Goal: Book appointment/travel/reservation

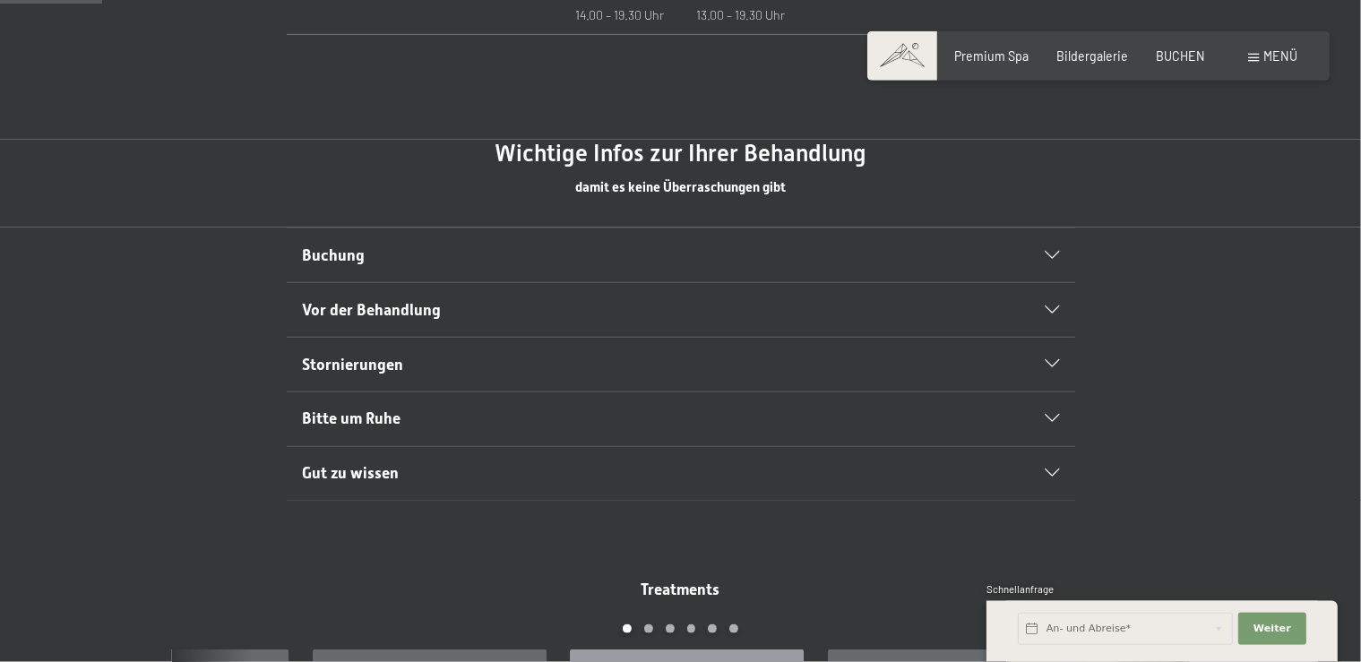
scroll to position [973, 0]
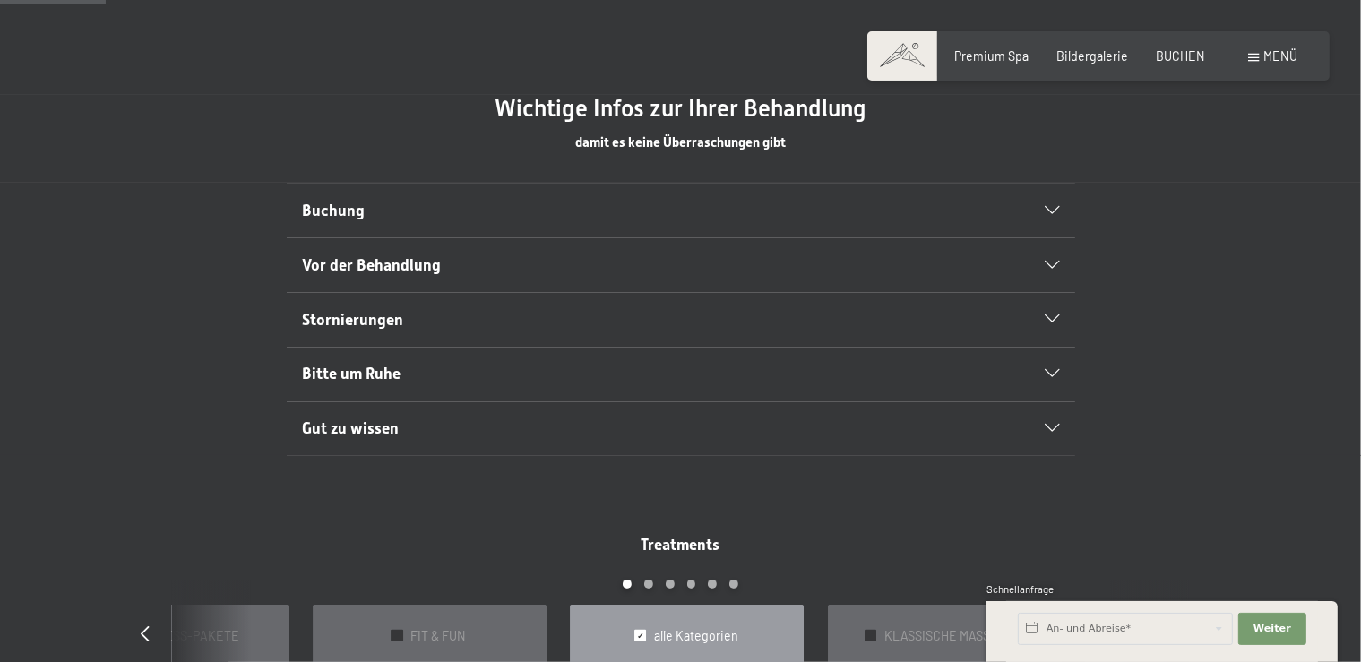
click at [1051, 371] on icon at bounding box center [1052, 374] width 14 height 8
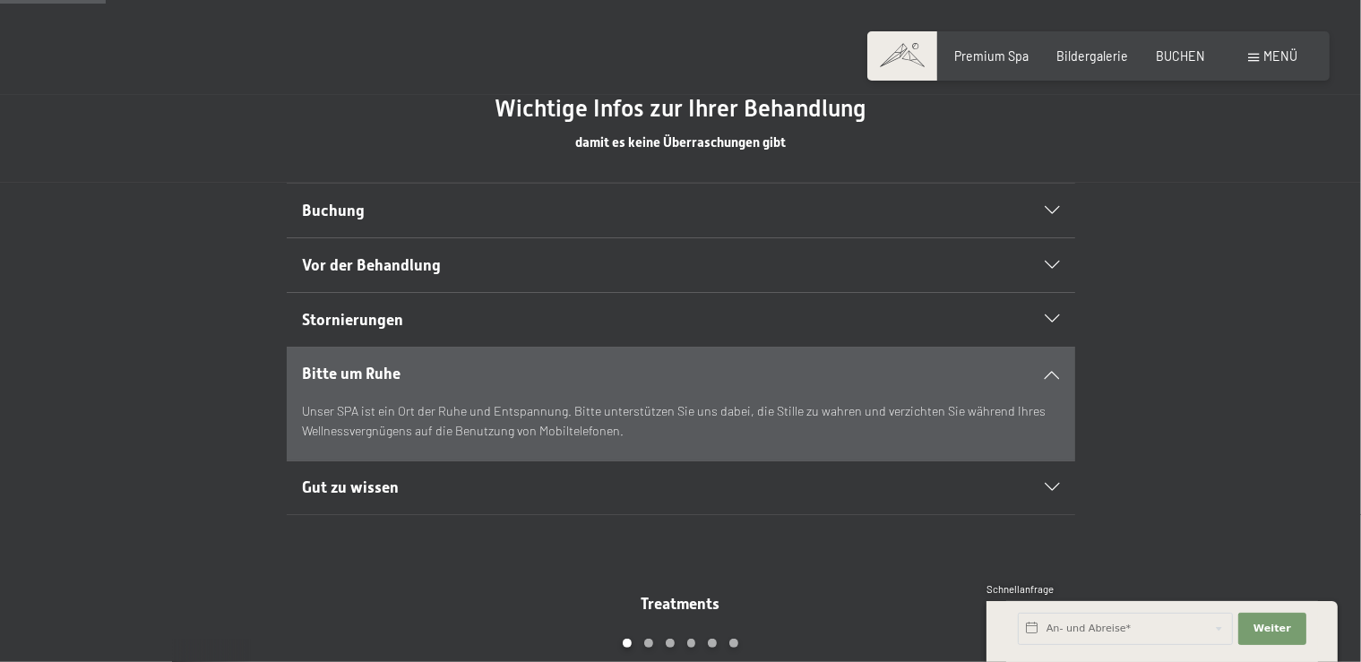
click at [1051, 371] on icon at bounding box center [1052, 374] width 14 height 8
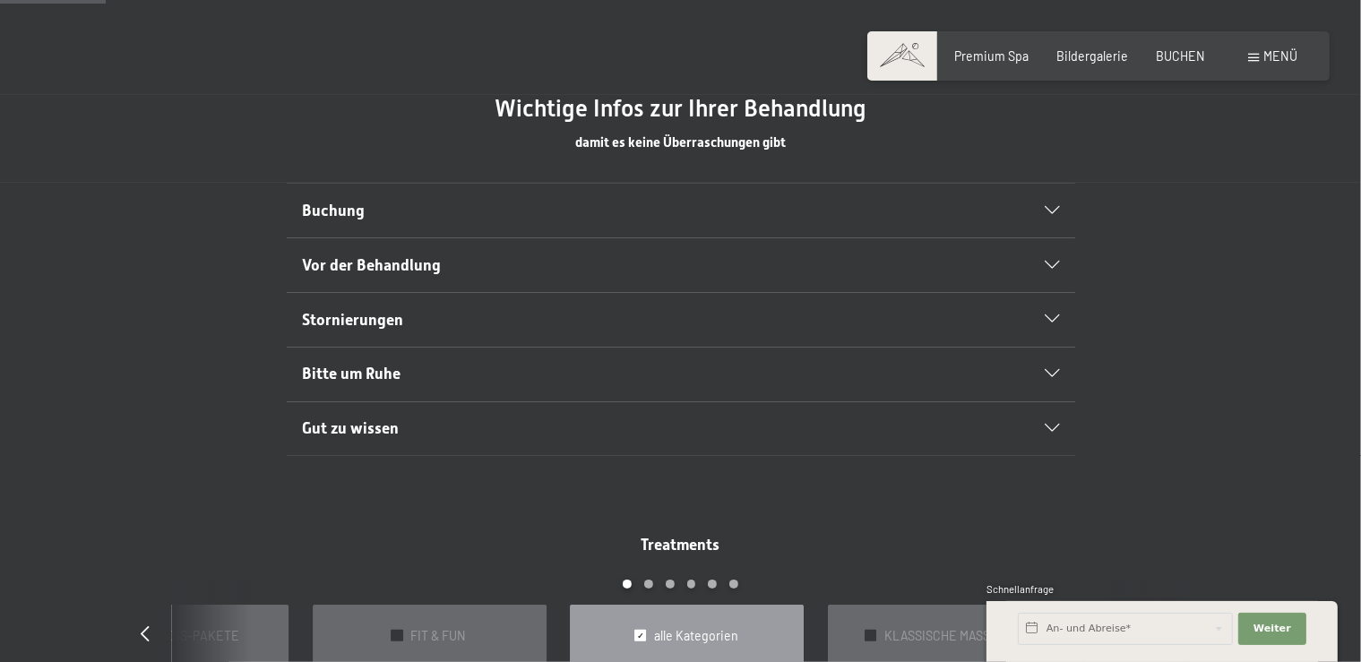
click at [1051, 371] on icon at bounding box center [1052, 374] width 14 height 8
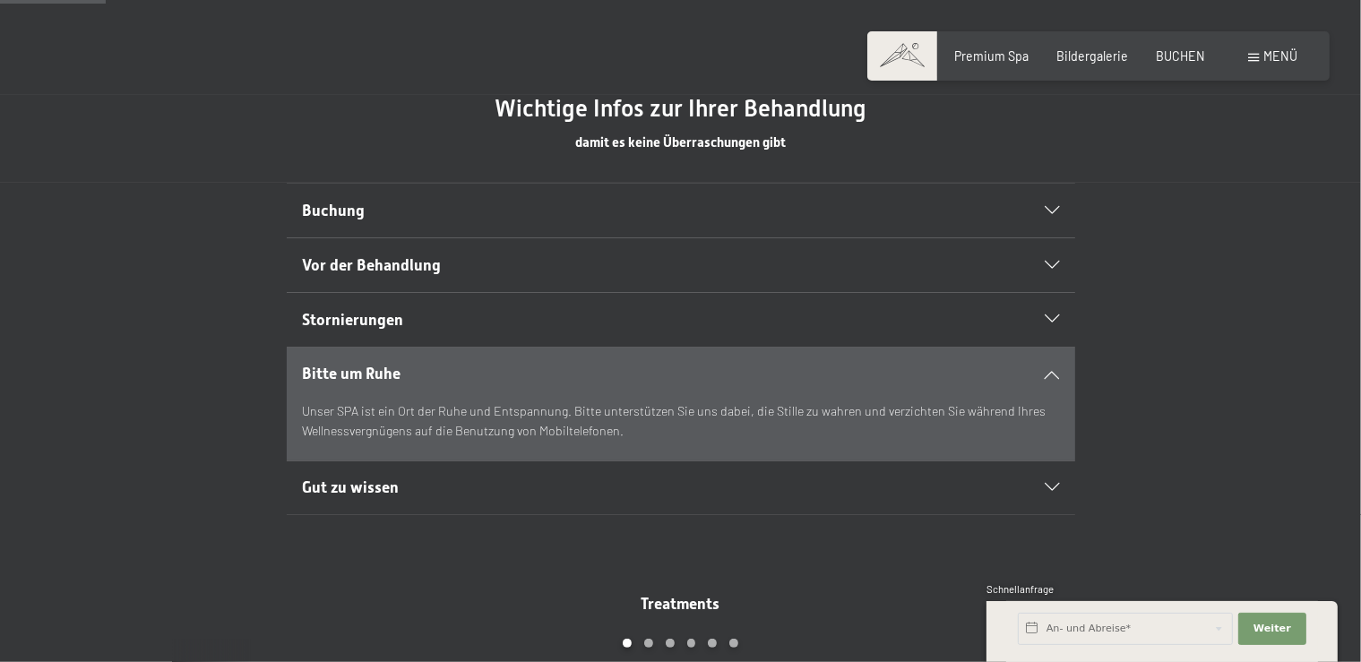
click at [1051, 371] on icon at bounding box center [1052, 374] width 14 height 8
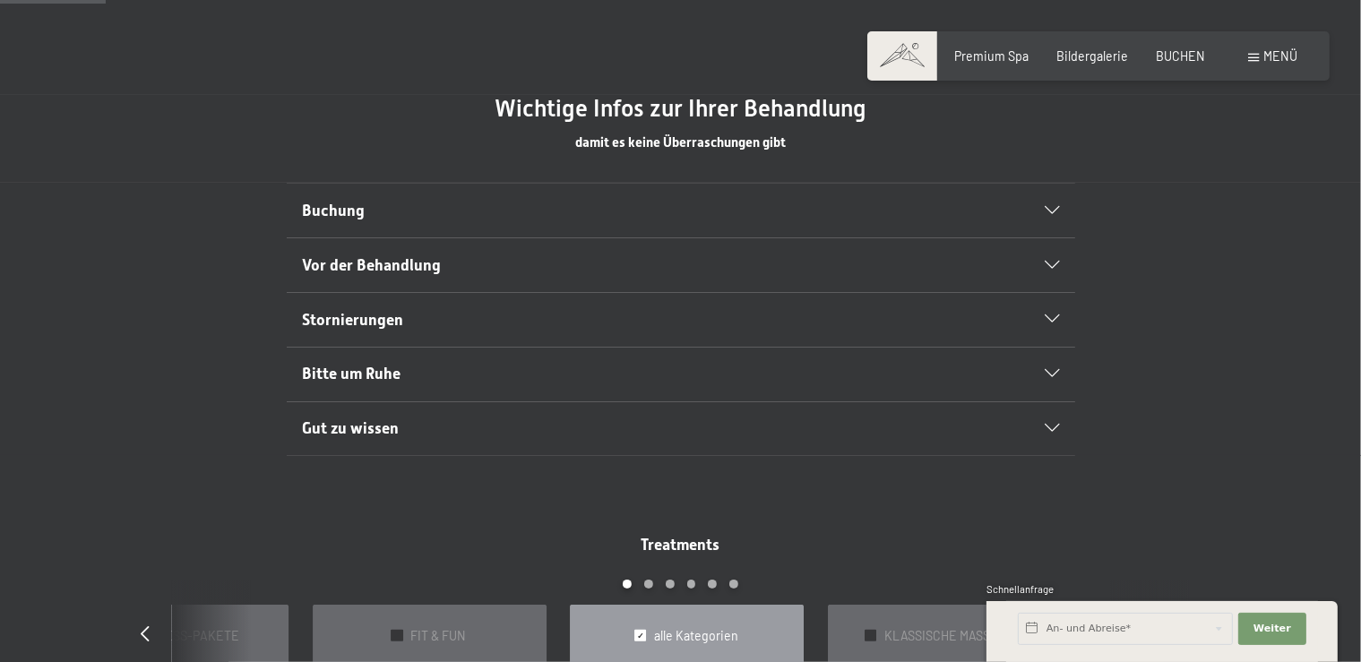
click at [1054, 309] on div "Stornierungen" at bounding box center [680, 320] width 757 height 54
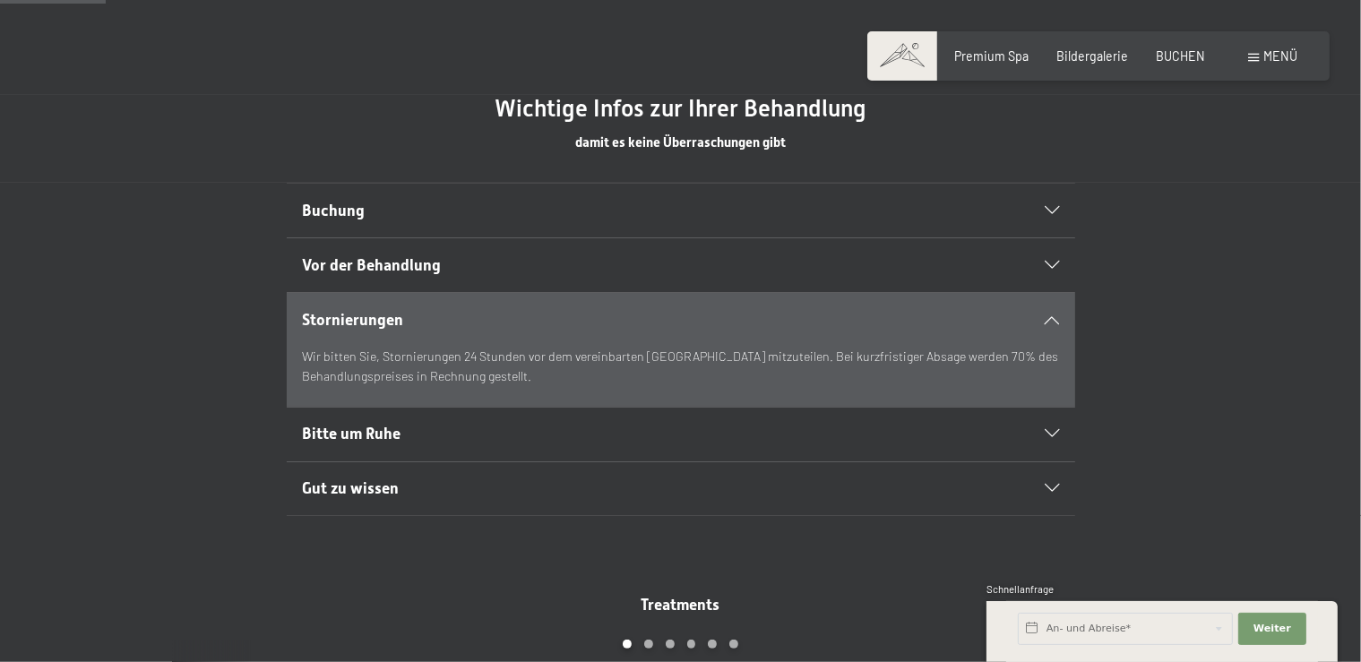
click at [1054, 309] on div "Stornierungen" at bounding box center [680, 320] width 757 height 54
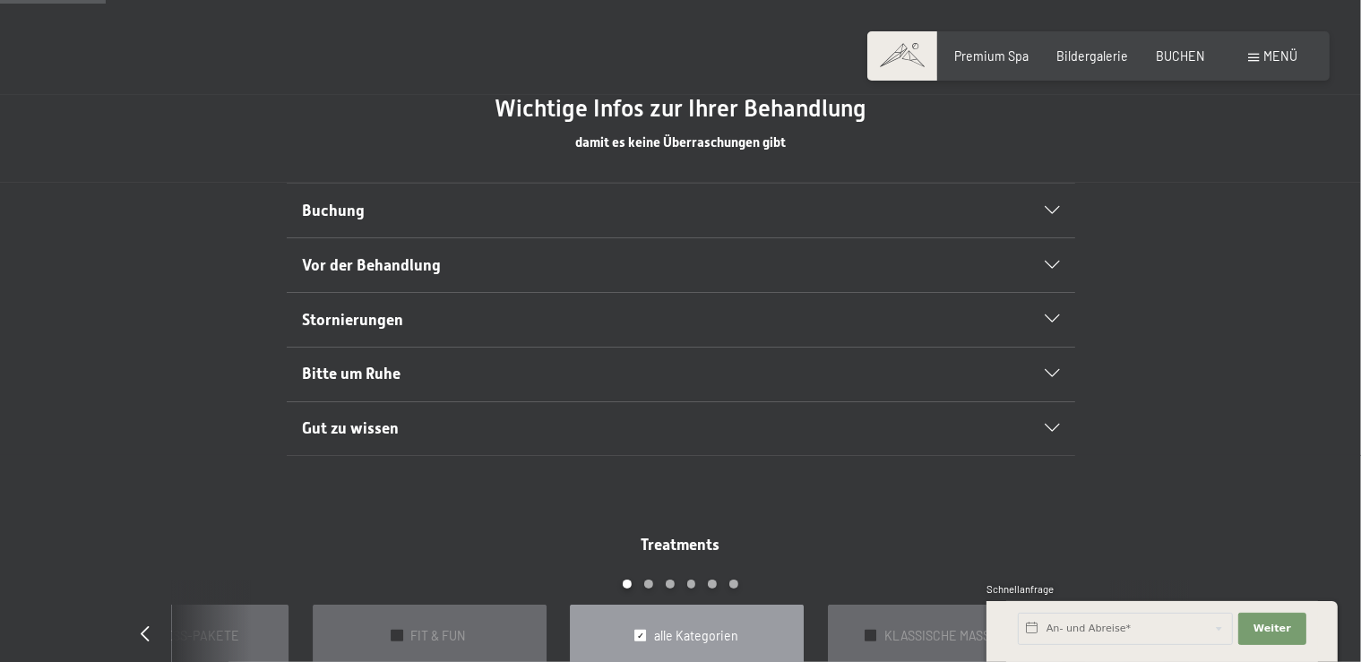
click at [1051, 418] on div "Gut zu wissen" at bounding box center [680, 429] width 757 height 54
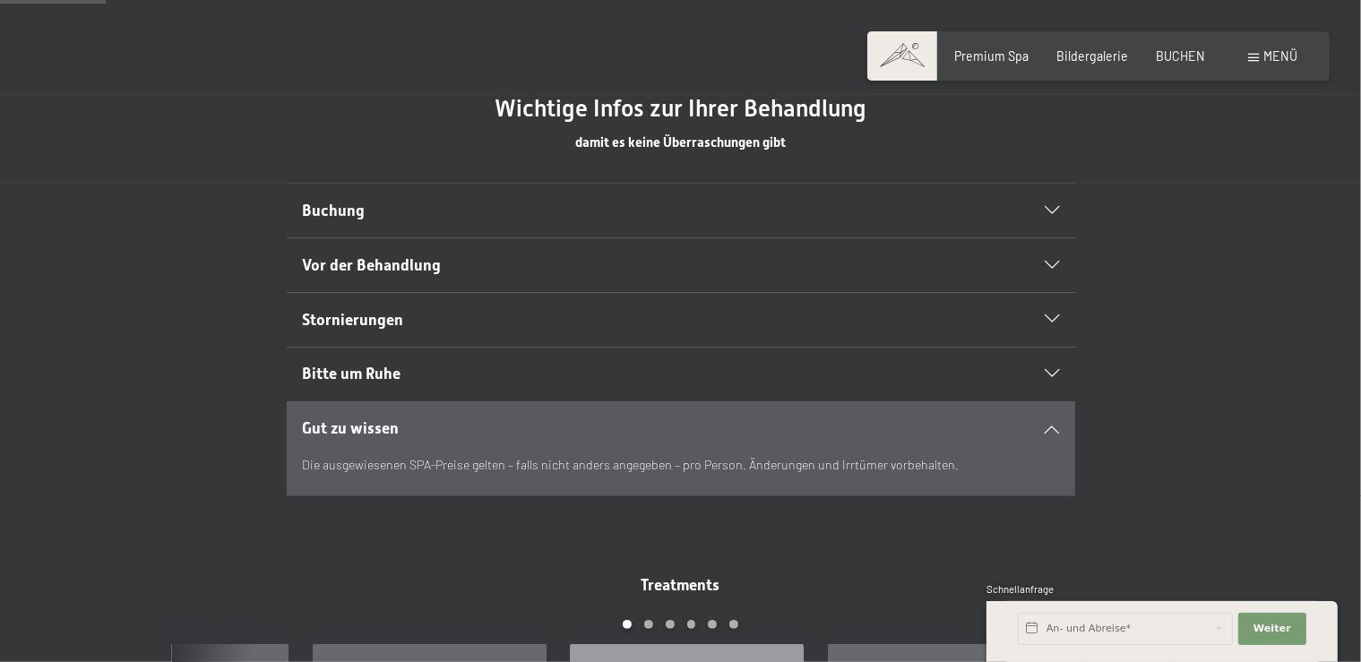
click at [1051, 418] on div "Gut zu wissen" at bounding box center [680, 429] width 757 height 54
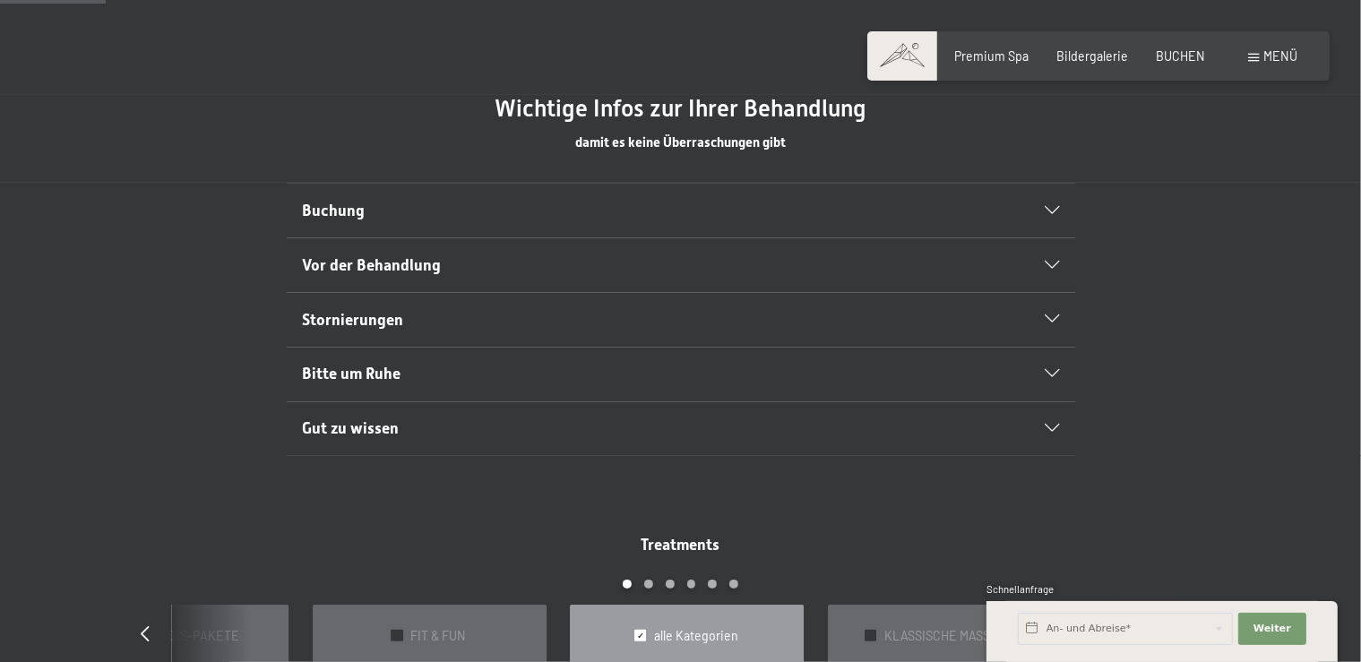
click at [1051, 418] on div "Gut zu wissen" at bounding box center [680, 429] width 757 height 54
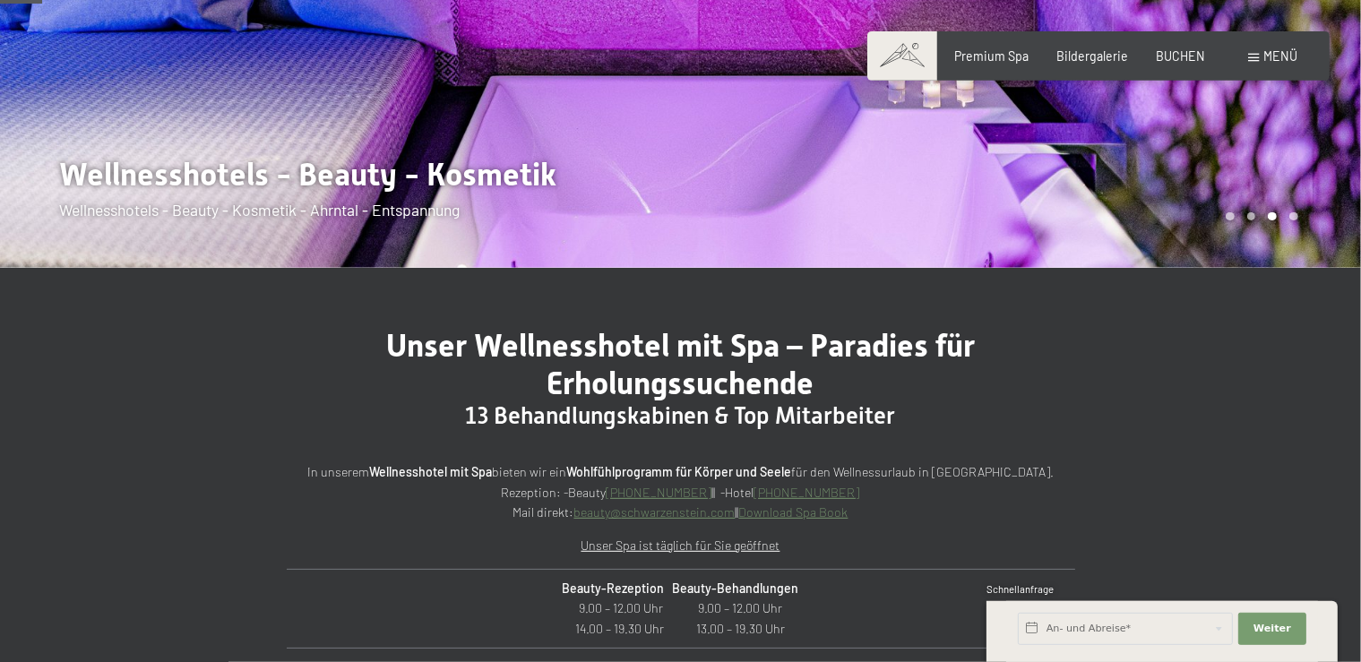
scroll to position [0, 0]
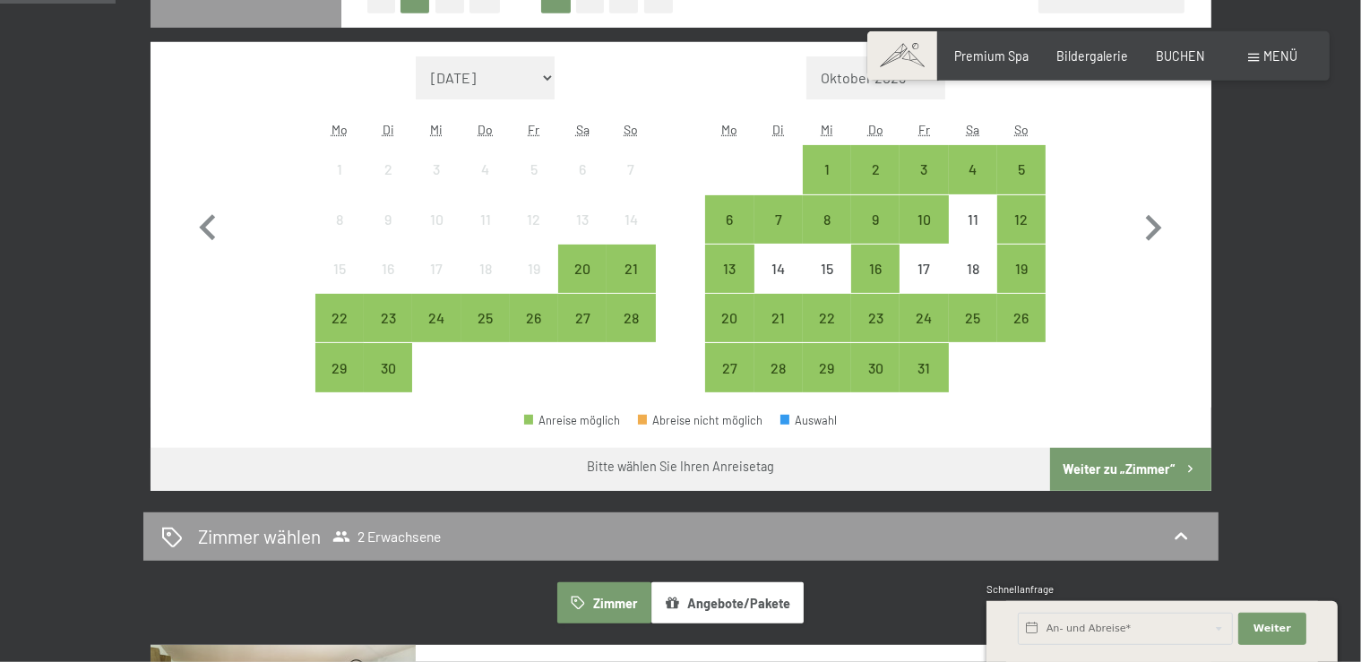
scroll to position [512, 0]
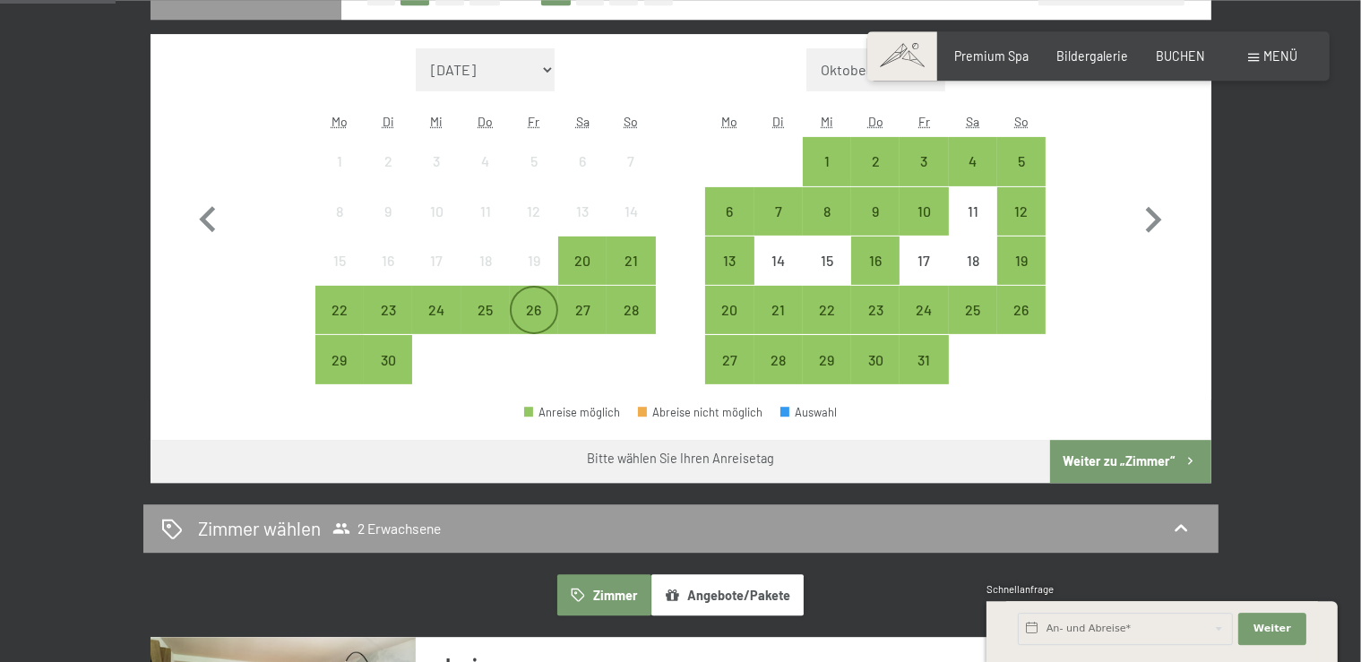
click at [533, 312] on div "26" at bounding box center [534, 325] width 45 height 45
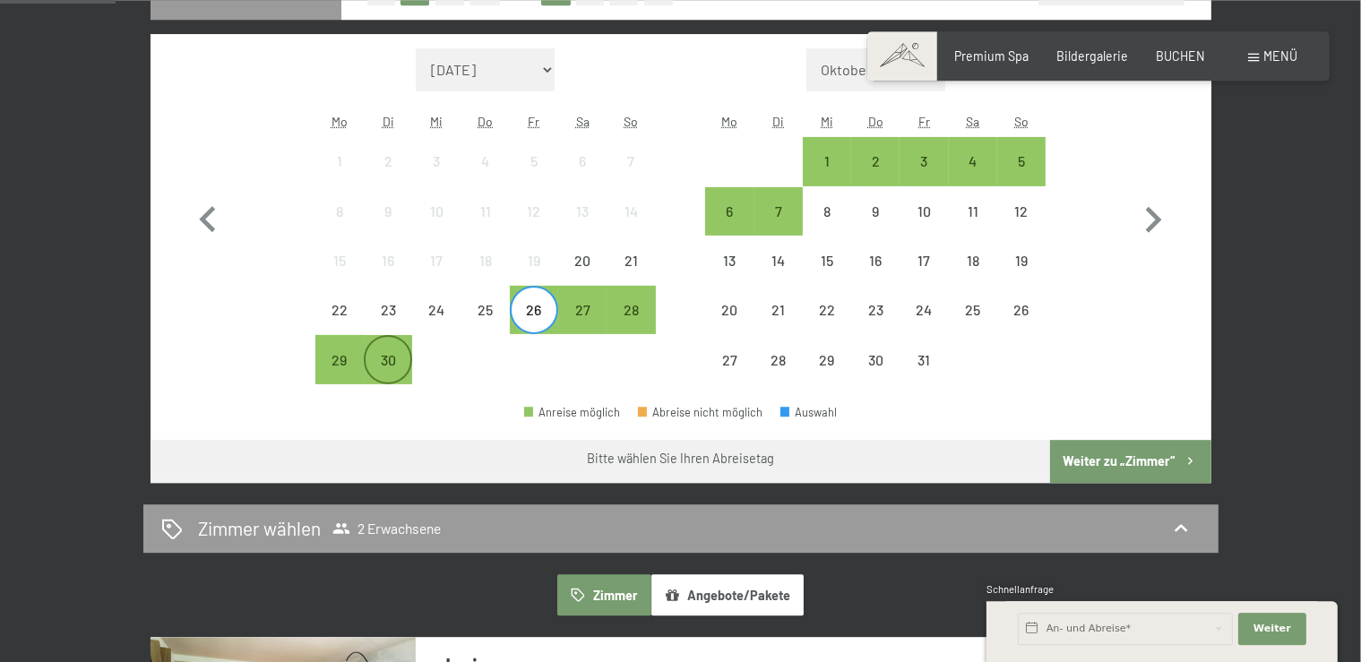
click at [376, 366] on div "30" at bounding box center [388, 375] width 45 height 45
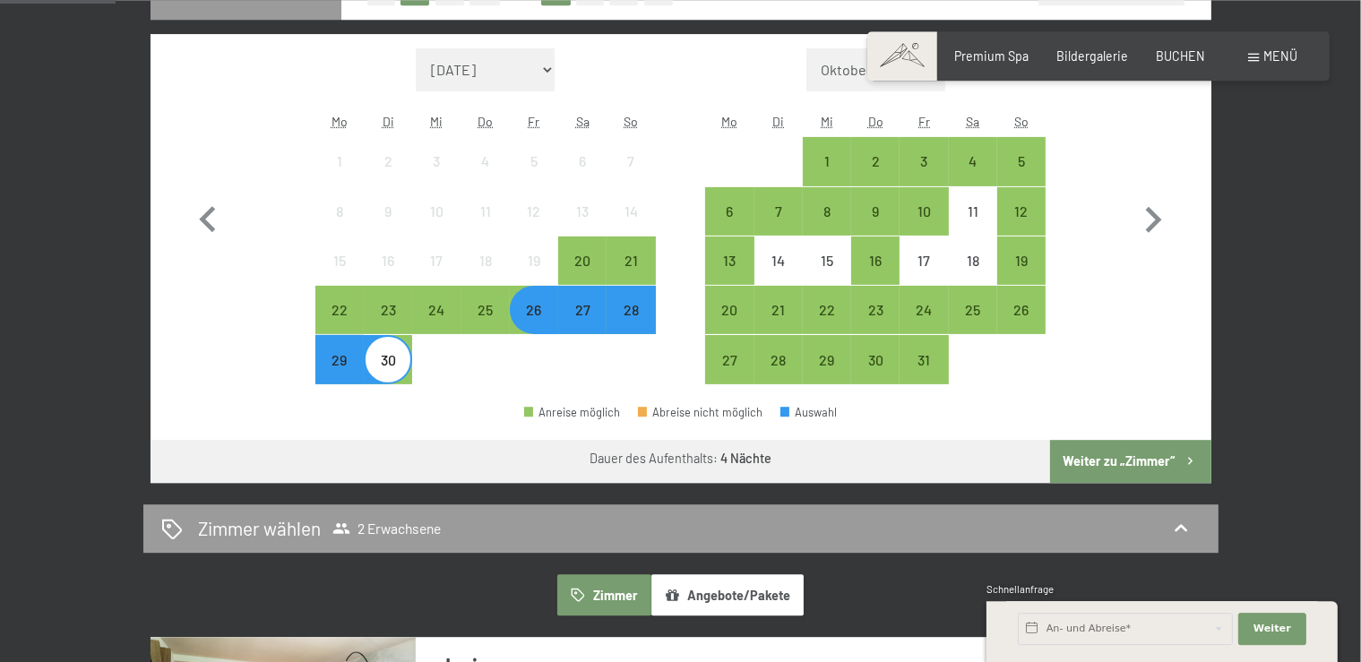
click at [1119, 452] on button "Weiter zu „Zimmer“" at bounding box center [1130, 461] width 160 height 43
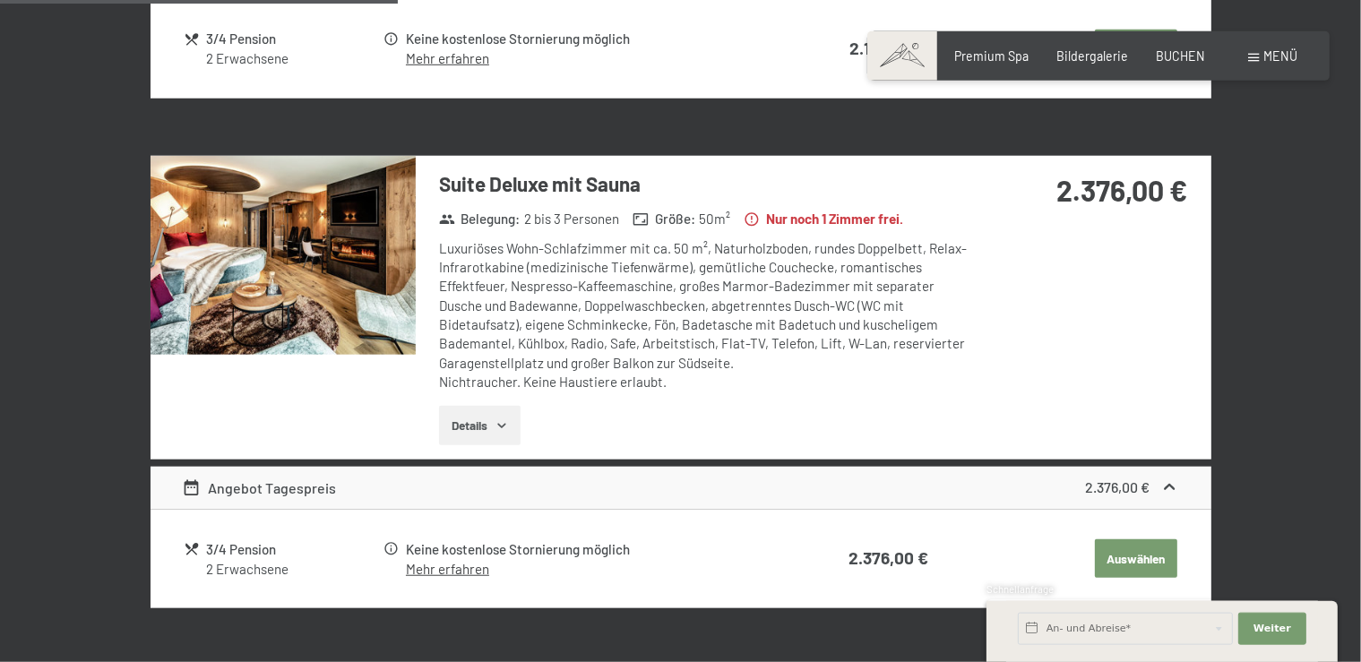
scroll to position [1404, 0]
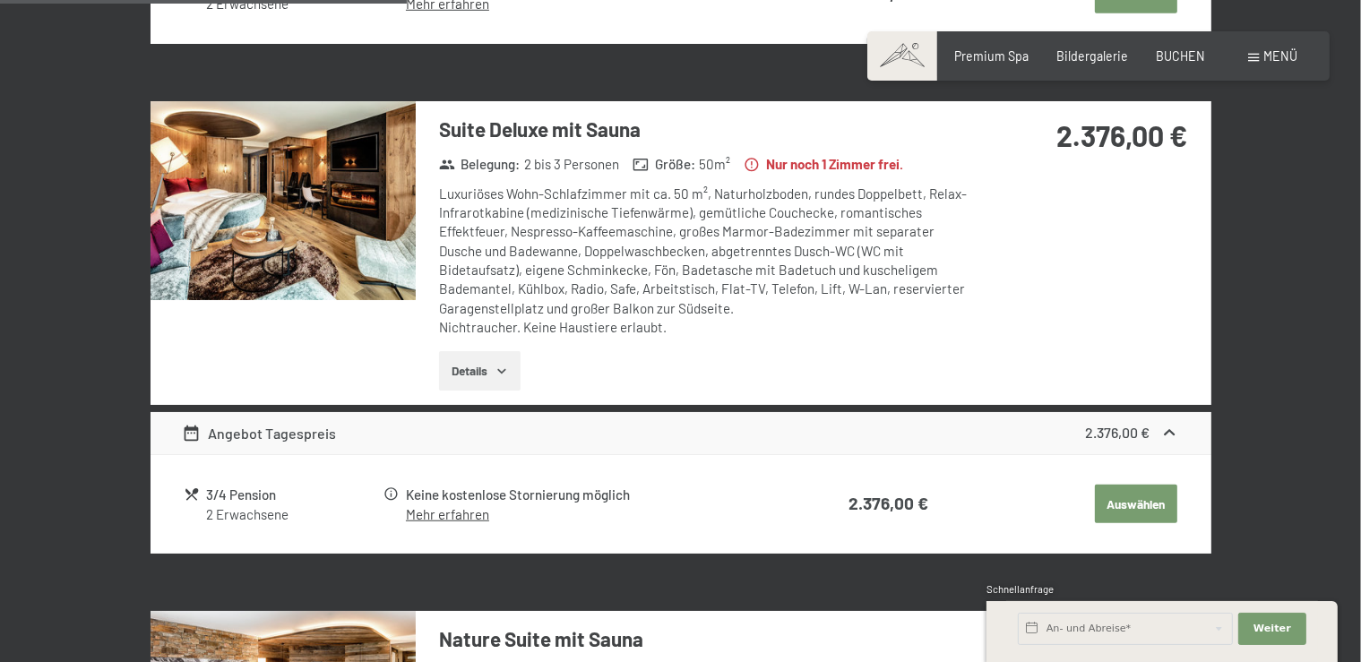
click at [484, 370] on button "Details" at bounding box center [480, 370] width 82 height 39
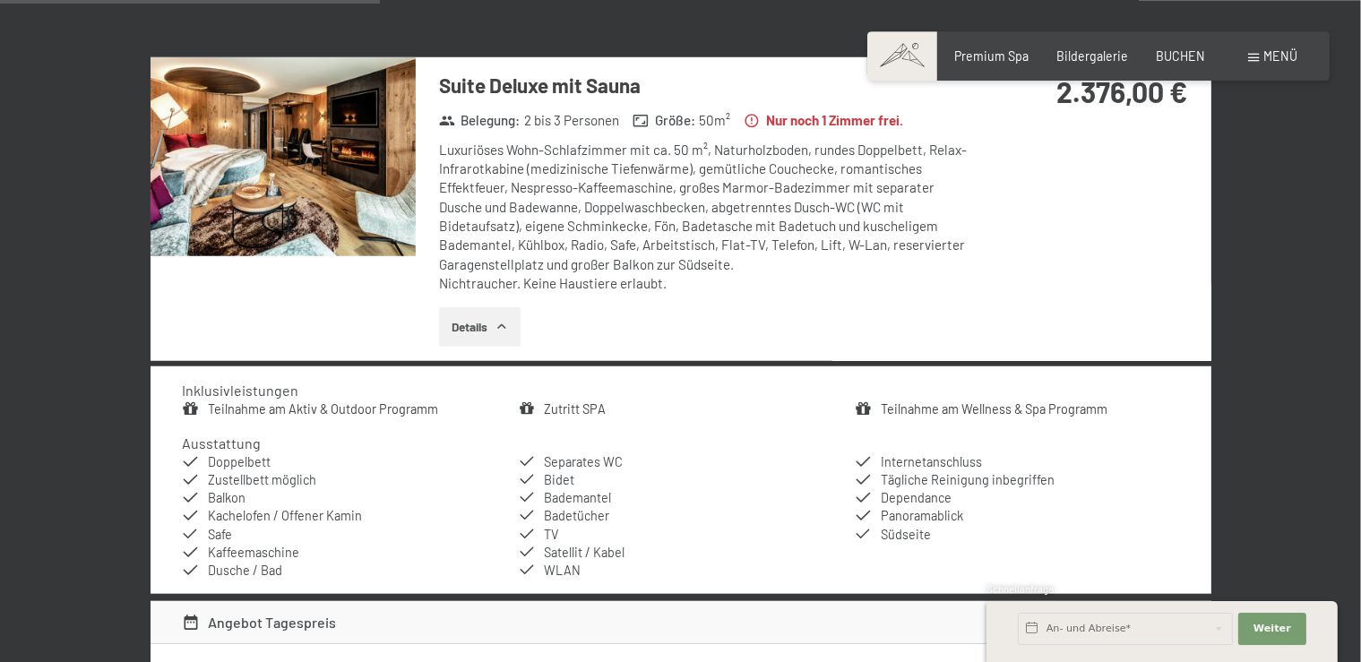
scroll to position [1340, 0]
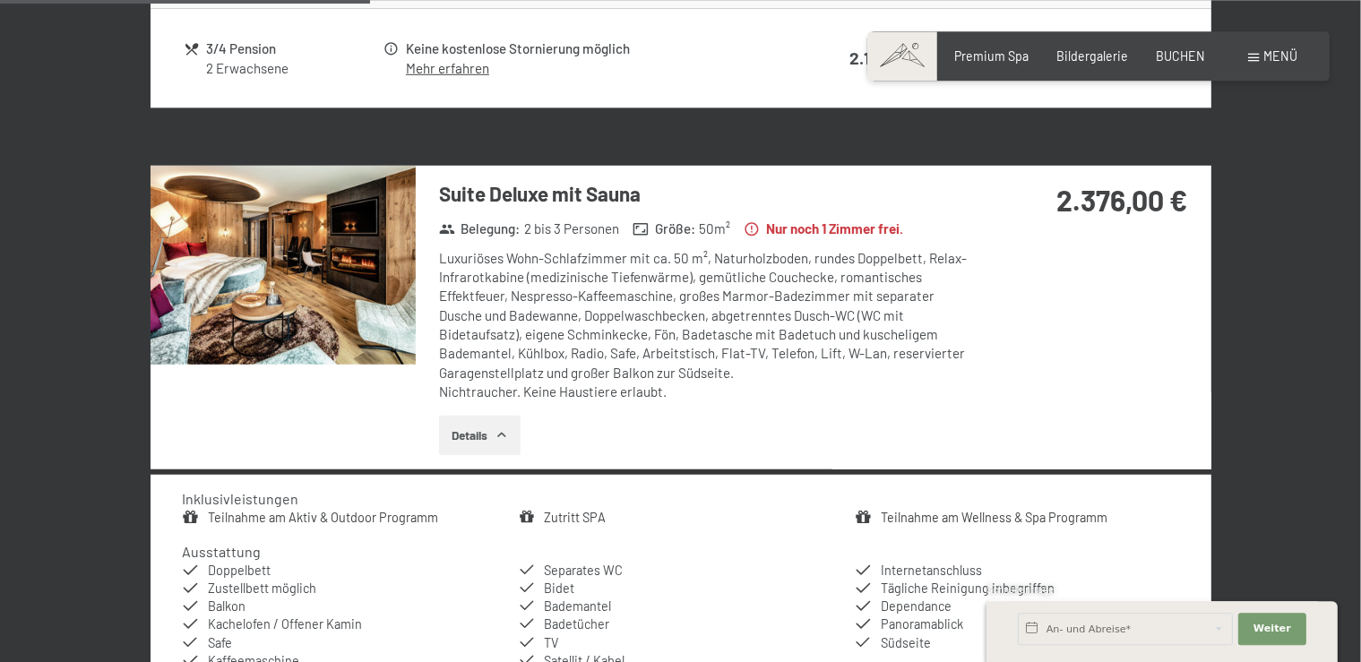
click at [288, 290] on img at bounding box center [283, 264] width 265 height 199
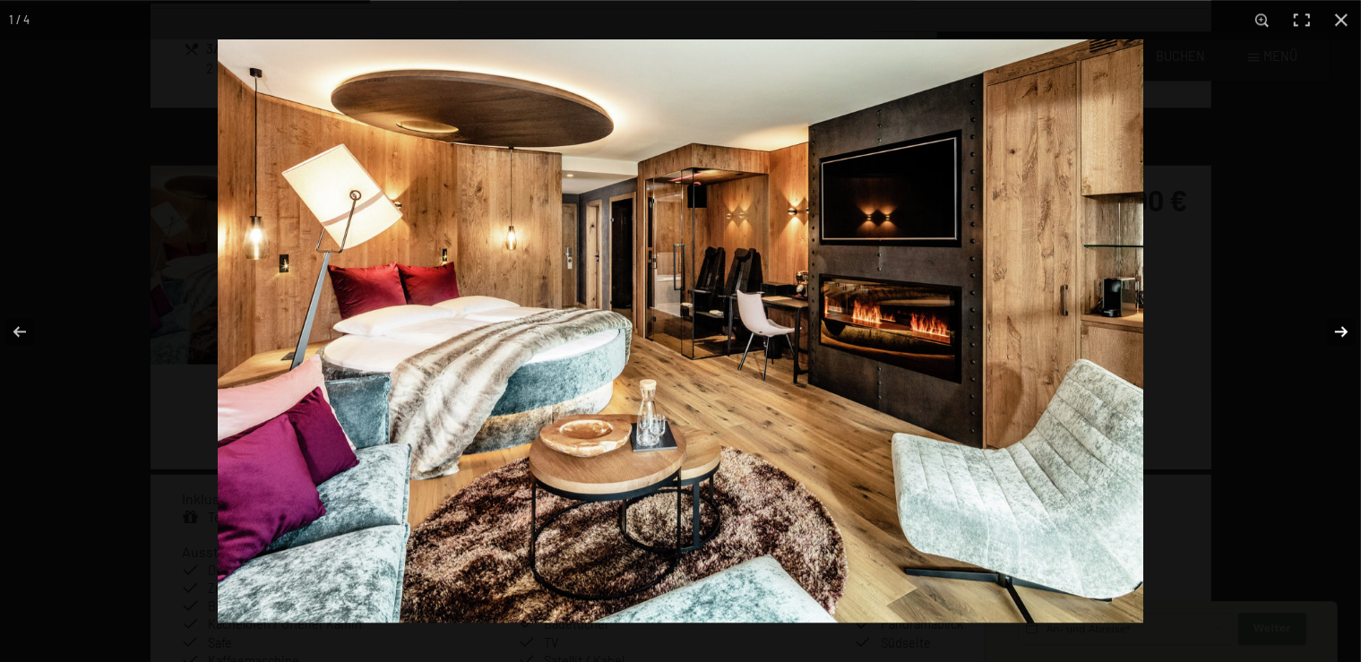
click at [1347, 327] on button "button" at bounding box center [1329, 332] width 63 height 90
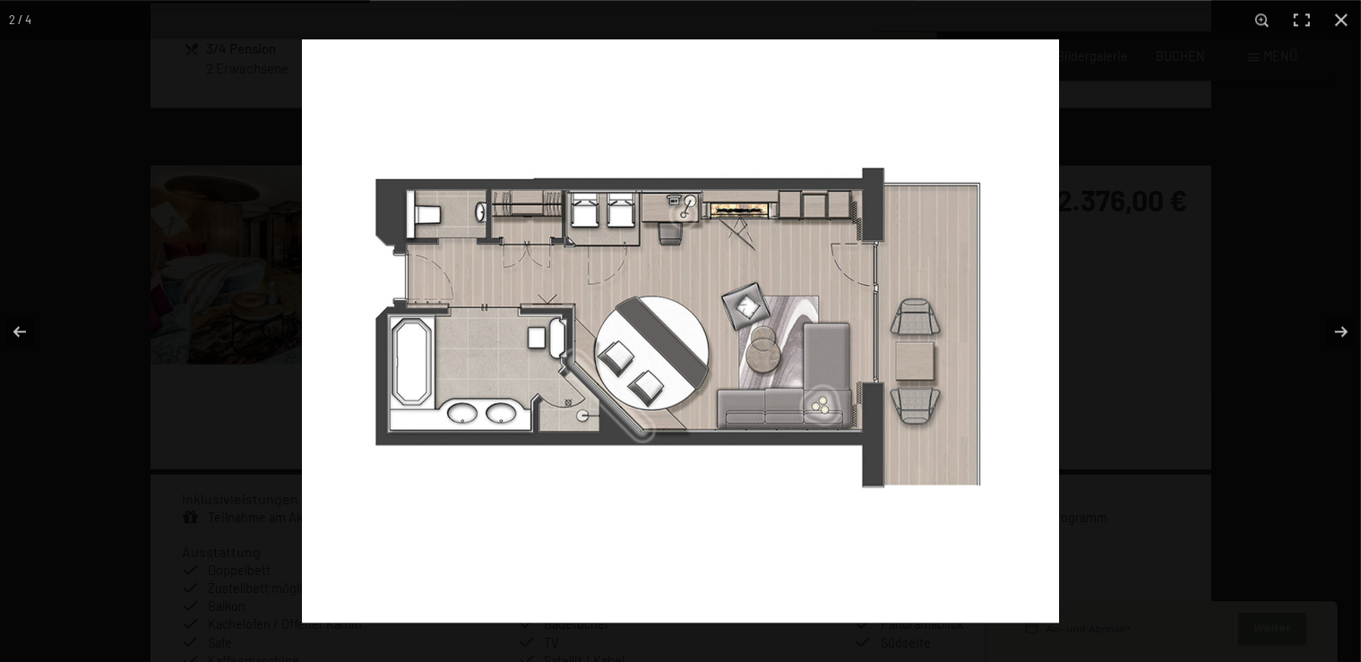
click at [535, 223] on img at bounding box center [680, 330] width 757 height 583
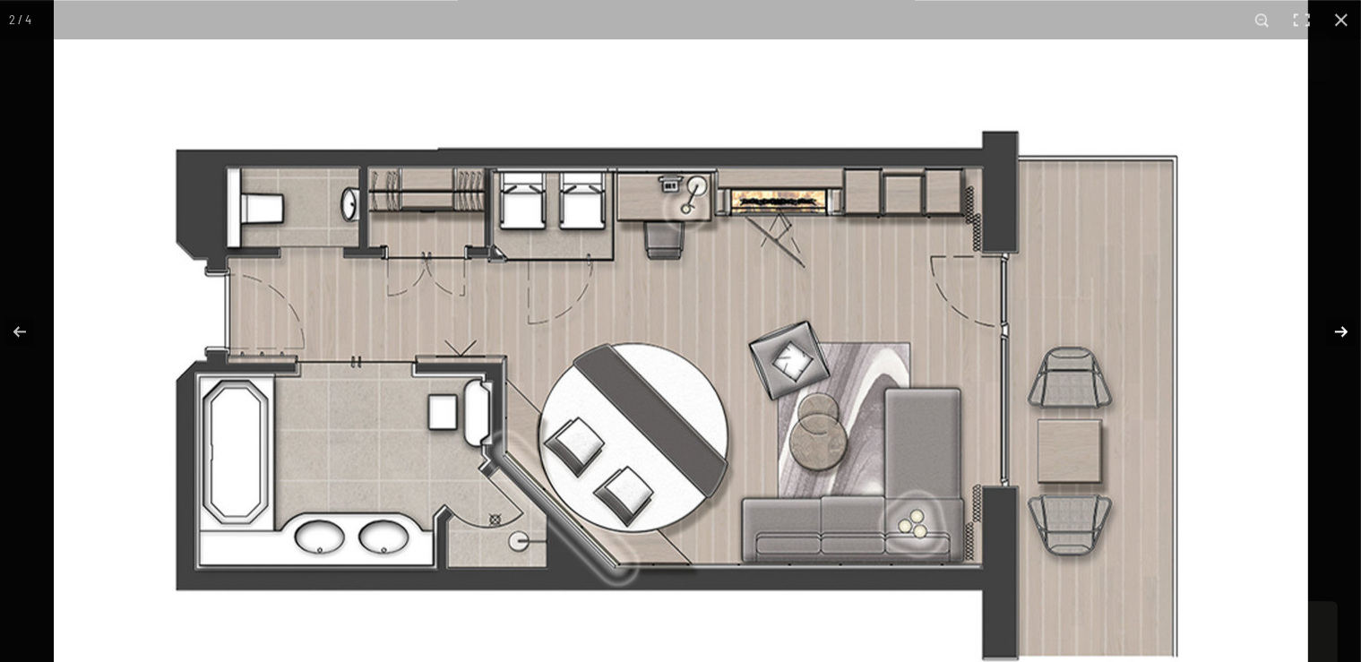
click at [1338, 329] on button "button" at bounding box center [1329, 332] width 63 height 90
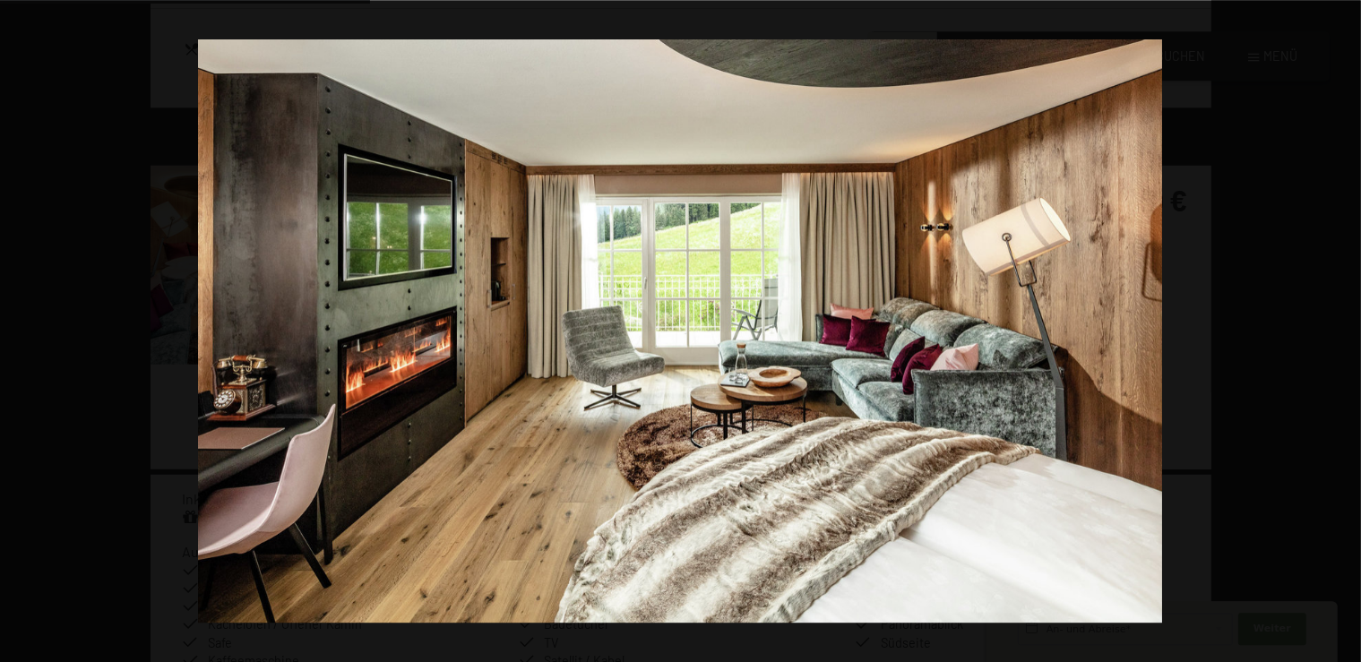
click at [1338, 329] on button "button" at bounding box center [1329, 332] width 63 height 90
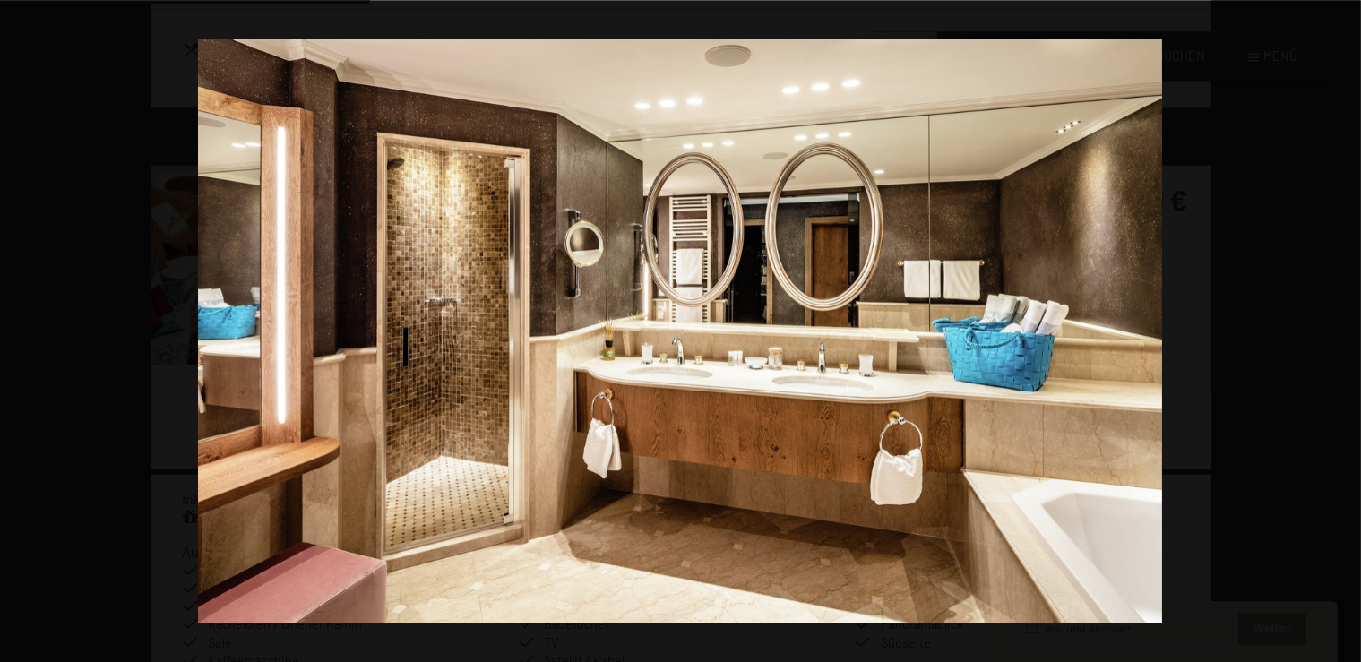
click at [1338, 329] on button "button" at bounding box center [1329, 332] width 63 height 90
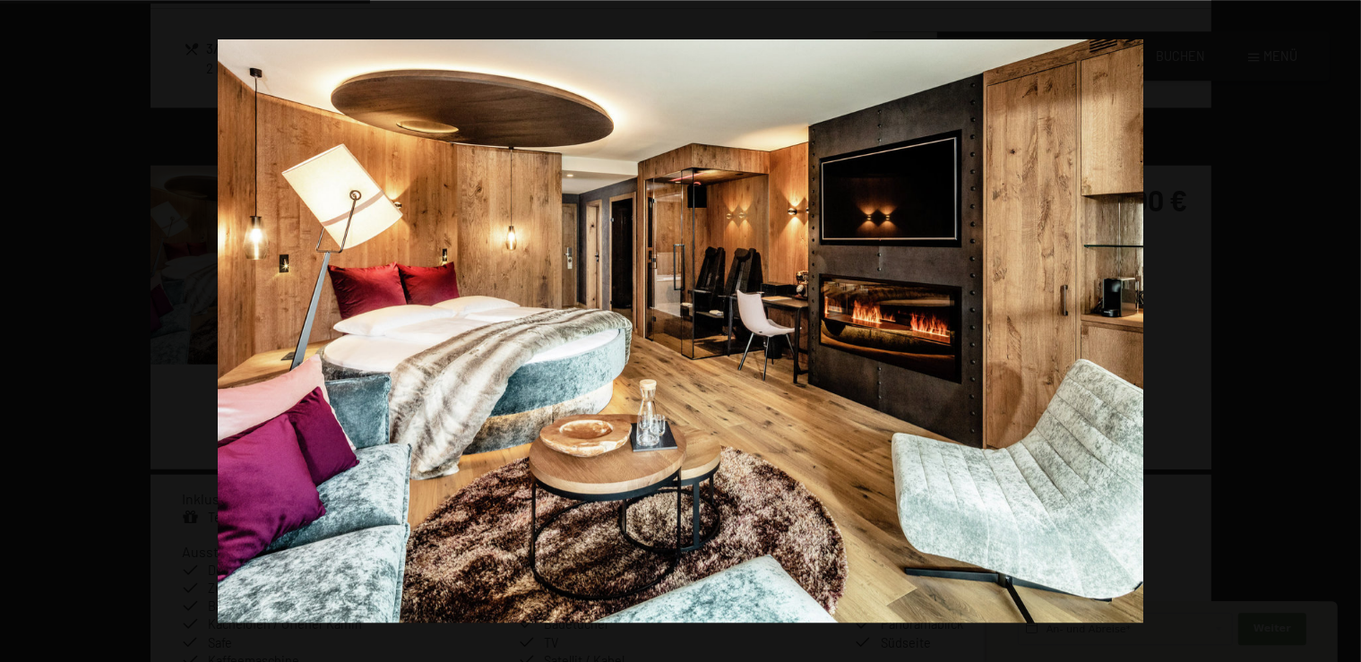
click at [1338, 329] on button "button" at bounding box center [1329, 332] width 63 height 90
